Goal: Task Accomplishment & Management: Manage account settings

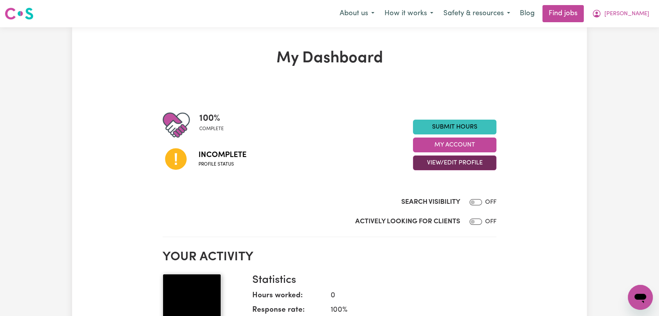
click at [472, 163] on button "View/Edit Profile" at bounding box center [454, 163] width 83 height 15
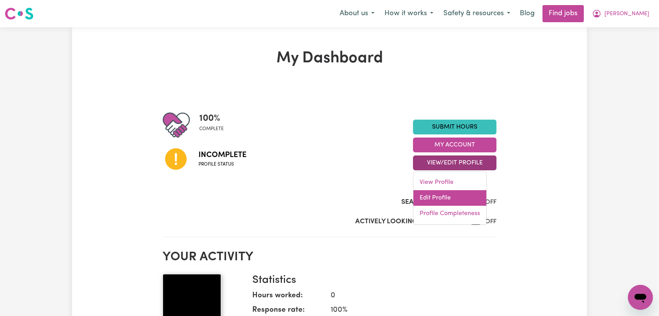
click at [458, 196] on link "Edit Profile" at bounding box center [449, 198] width 73 height 16
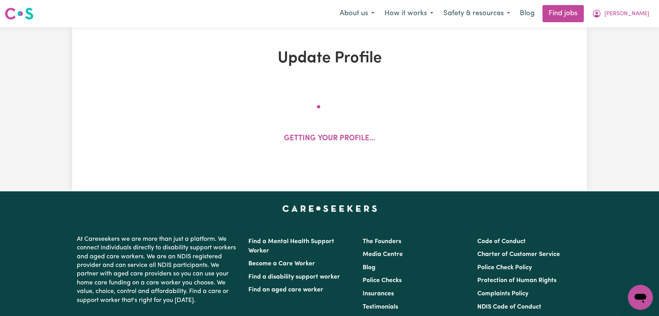
select select "[DEMOGRAPHIC_DATA]"
select select "Australian PR"
select select "Studying a healthcare related degree or qualification"
select select "40"
select select "45"
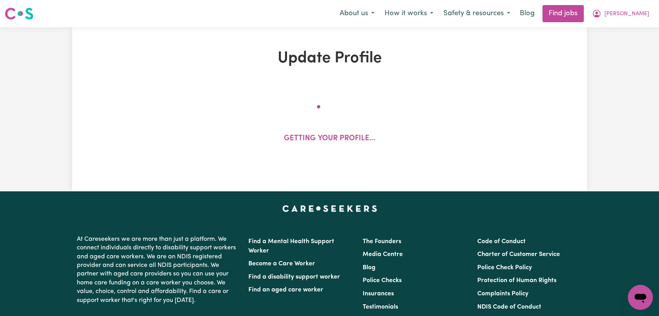
select select "50"
select select "53"
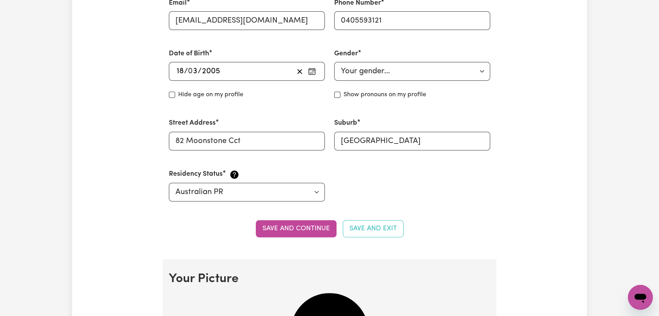
scroll to position [520, 0]
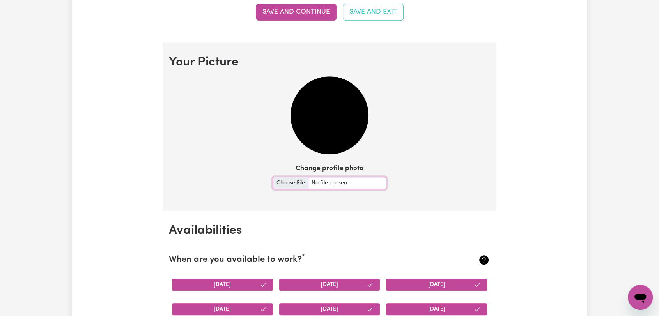
click at [290, 187] on input "Change profile photo" at bounding box center [329, 183] width 113 height 12
type input "C:\fakepath\[PERSON_NAME] - Picture.jpeg"
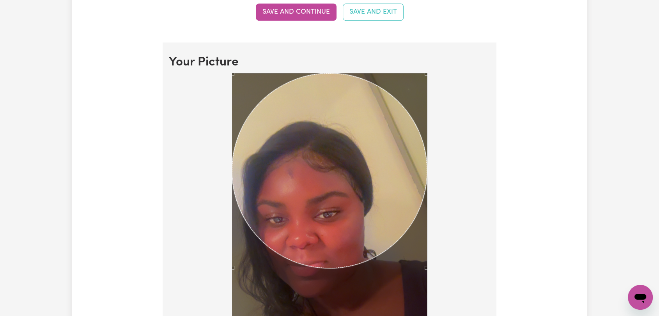
click at [455, 310] on div at bounding box center [329, 248] width 321 height 350
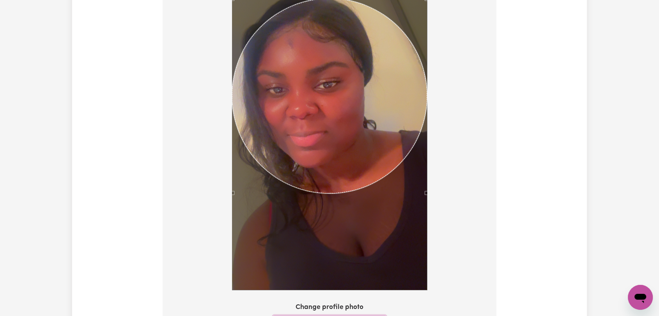
click at [334, 169] on div "Use the arrow keys to move the crop selection area" at bounding box center [329, 95] width 195 height 195
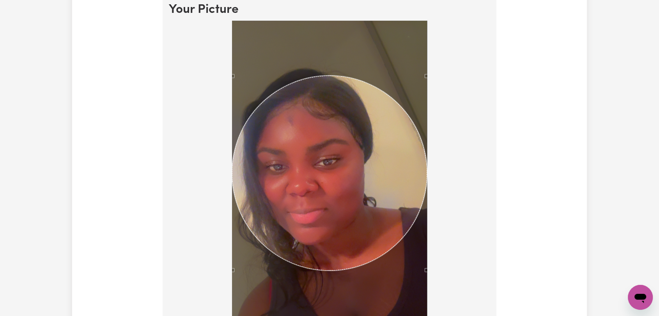
scroll to position [563, 0]
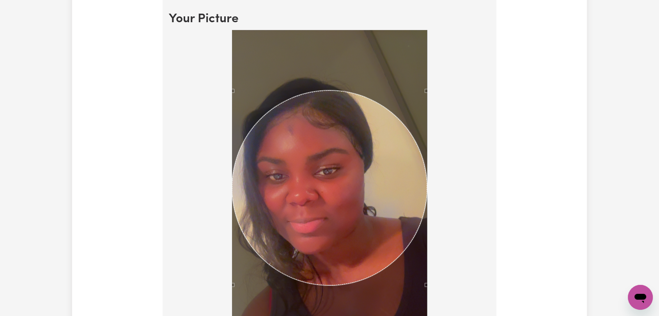
click at [322, 188] on div "Use the arrow keys to move the crop selection area" at bounding box center [329, 187] width 195 height 195
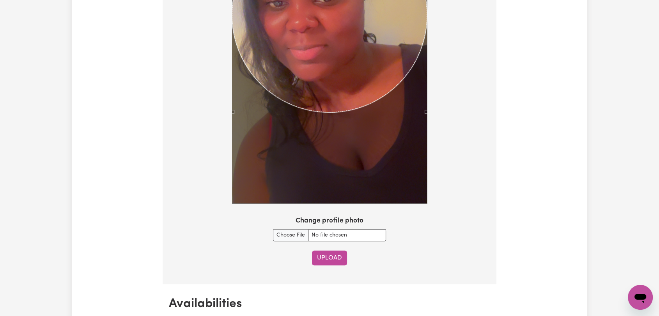
click at [339, 254] on button "Upload" at bounding box center [329, 258] width 35 height 15
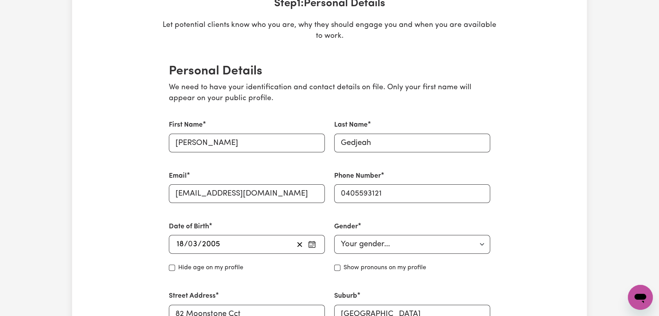
scroll to position [0, 0]
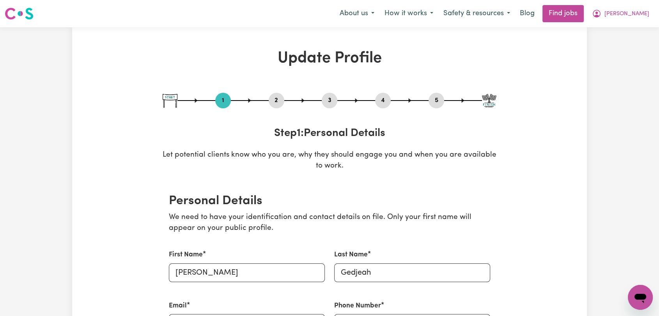
click at [276, 99] on button "2" at bounding box center [277, 101] width 16 height 10
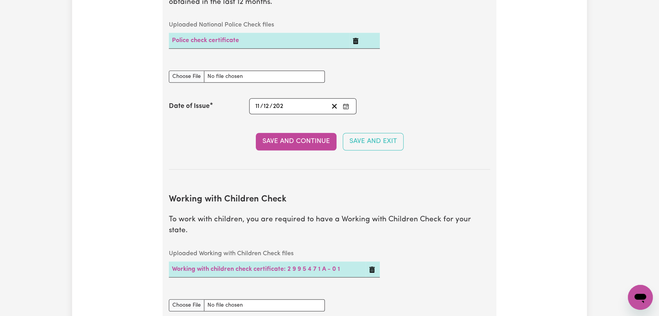
scroll to position [563, 0]
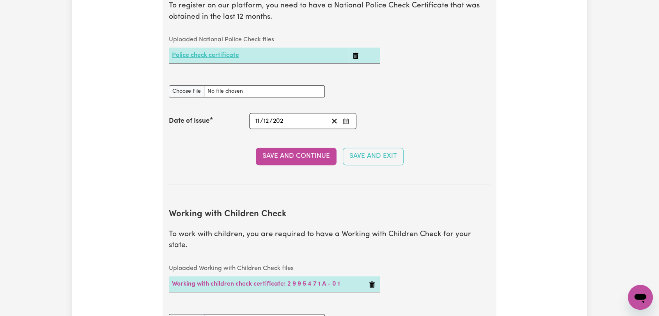
click at [222, 58] on link "Police check certificate" at bounding box center [205, 55] width 67 height 6
click at [348, 116] on button "Enter the Date of Issue of your National Police Check" at bounding box center [345, 121] width 11 height 11
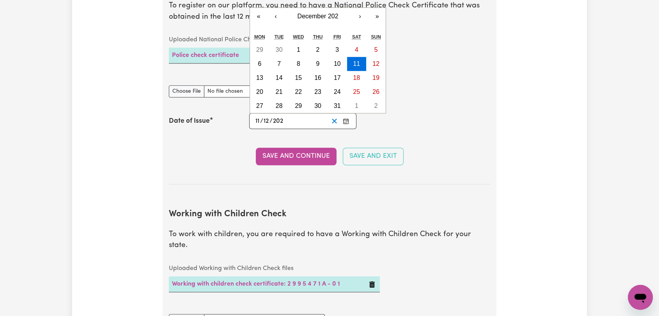
click at [332, 121] on icon "Clear date" at bounding box center [334, 120] width 7 height 7
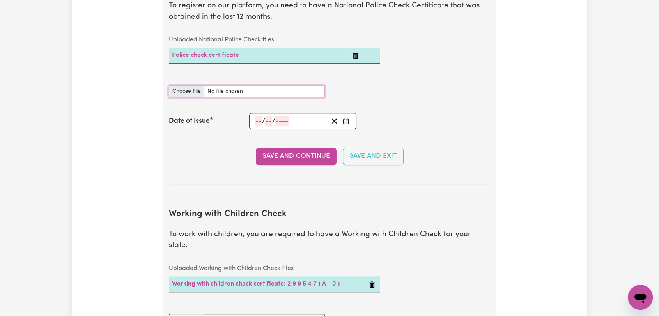
click at [190, 89] on input "National Police Check document" at bounding box center [247, 91] width 156 height 12
click at [357, 54] on icon "Delete Police check certificate" at bounding box center [355, 56] width 6 height 6
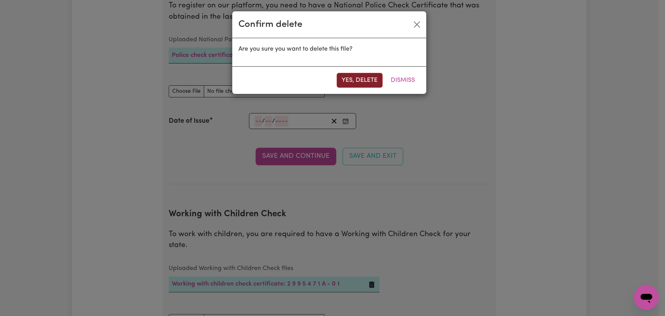
click at [361, 82] on button "Yes, delete" at bounding box center [360, 80] width 46 height 15
click at [353, 78] on button "Yes, delete" at bounding box center [360, 80] width 46 height 15
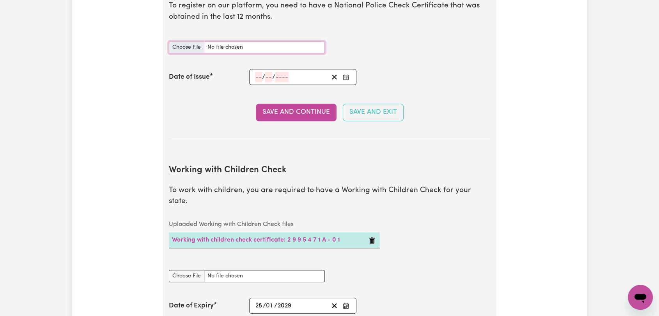
click at [187, 47] on input "National Police Check document" at bounding box center [247, 47] width 156 height 12
type input "C:\fakepath\[PERSON_NAME] - PC - [DATE]--.pdf"
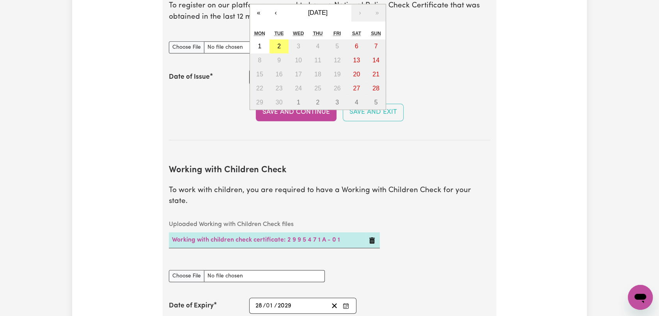
click at [255, 78] on div "/ / « ‹ [DATE] › » Mon Tue Wed Thu Fri Sat Sun 1 2 3 4 5 6 7 8 9 10 11 12 13 14…" at bounding box center [302, 77] width 107 height 16
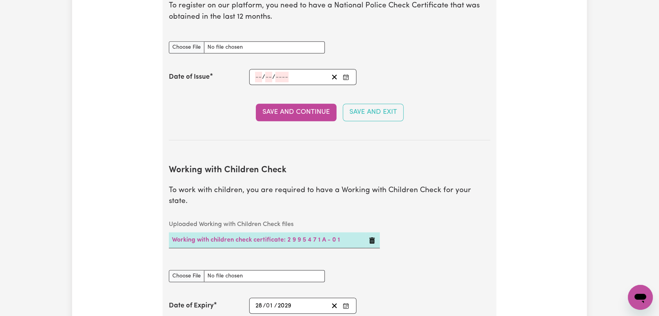
click at [218, 120] on div "Save and Continue Save and Exit" at bounding box center [329, 112] width 321 height 17
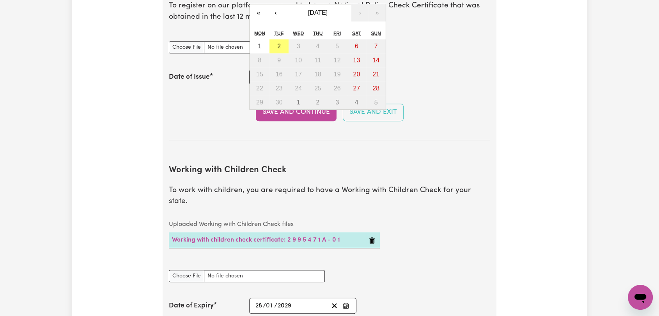
click at [258, 79] on div "/ / « ‹ [DATE] › » Mon Tue Wed Thu Fri Sat Sun 1 2 3 4 5 6 7 8 9 10 11 12 13 14…" at bounding box center [302, 77] width 107 height 16
click at [256, 13] on button "«" at bounding box center [258, 12] width 17 height 17
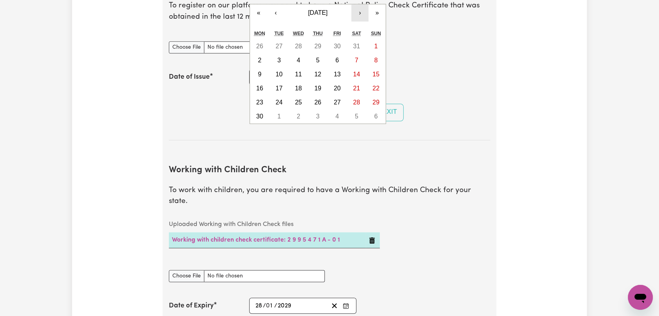
click at [354, 11] on button "›" at bounding box center [359, 12] width 17 height 17
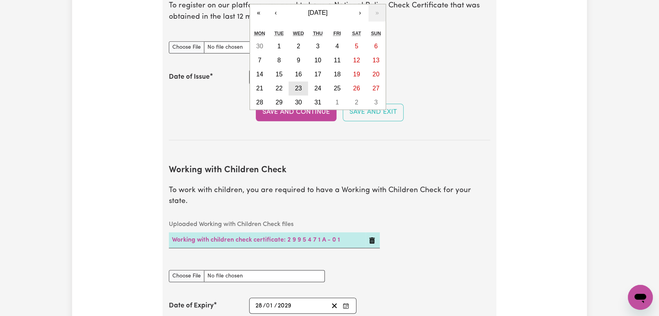
click at [297, 86] on abbr "23" at bounding box center [298, 88] width 7 height 7
type input "[DATE]"
type input "23"
type input "10"
type input "2024"
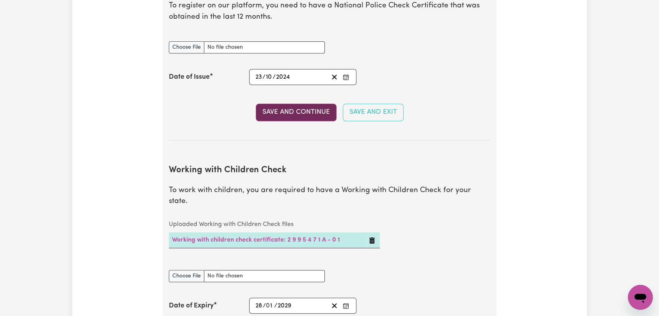
click at [290, 110] on button "Save and Continue" at bounding box center [296, 112] width 81 height 17
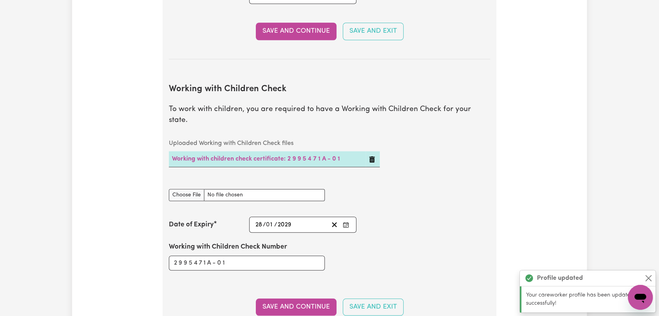
scroll to position [715, 0]
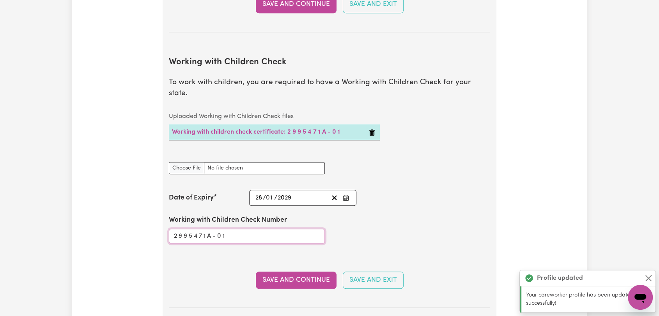
drag, startPoint x: 178, startPoint y: 225, endPoint x: 185, endPoint y: 234, distance: 11.4
click at [179, 229] on input "2 9 9 5 4 7 1 A - 0 1" at bounding box center [247, 236] width 156 height 15
click at [182, 229] on input "29 9 5 4 7 1 A - 0 1" at bounding box center [247, 236] width 156 height 15
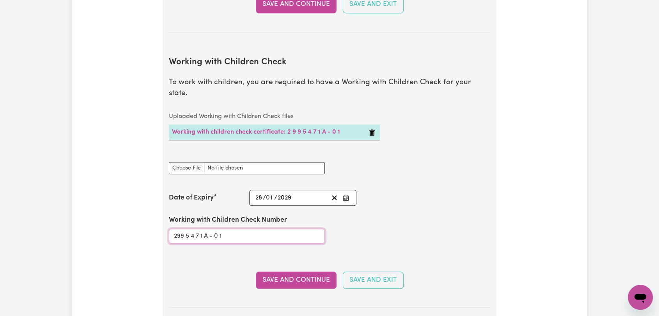
click at [186, 229] on input "299 5 4 7 1 A - 0 1" at bounding box center [247, 236] width 156 height 15
drag, startPoint x: 190, startPoint y: 225, endPoint x: 190, endPoint y: 231, distance: 6.2
click at [190, 229] on input "2995 4 7 1 A - 0 1" at bounding box center [247, 236] width 156 height 15
click at [193, 229] on input "29954 7 1 A - 0 1" at bounding box center [247, 236] width 156 height 15
click at [196, 229] on input "299547 1 A - 0 1" at bounding box center [247, 236] width 156 height 15
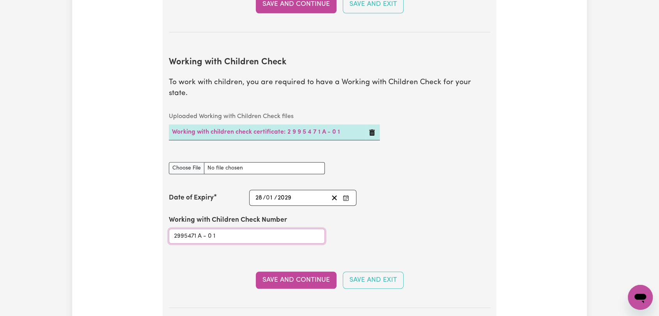
click at [199, 229] on input "2995471 A - 0 1" at bounding box center [247, 236] width 156 height 15
click at [202, 229] on input "2995471A - 0 1" at bounding box center [247, 236] width 156 height 15
click at [205, 229] on input "2995471A- 0 1" at bounding box center [247, 236] width 156 height 15
click at [209, 229] on input "2995471A-0 1" at bounding box center [247, 236] width 156 height 15
type input "2995471A-01"
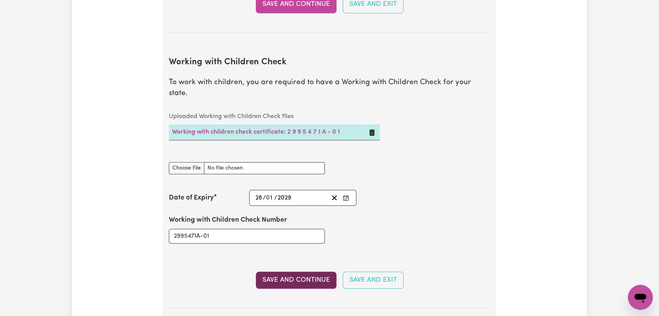
click at [277, 272] on button "Save and Continue" at bounding box center [296, 280] width 81 height 17
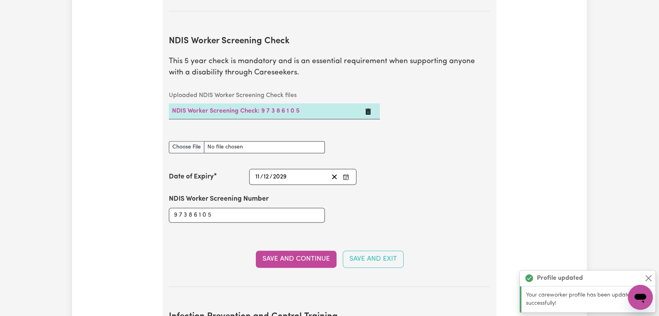
scroll to position [1023, 0]
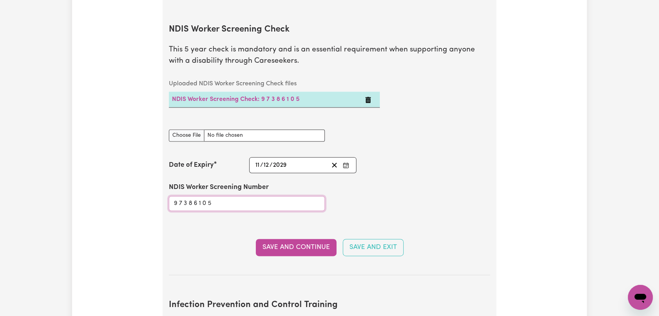
click at [179, 196] on input "9 7 3 8 6 1 0 5" at bounding box center [247, 203] width 156 height 15
click at [182, 196] on input "97 3 8 6 1 0 5" at bounding box center [247, 203] width 156 height 15
click at [186, 196] on input "973 8 6 1 0 5" at bounding box center [247, 203] width 156 height 15
drag, startPoint x: 189, startPoint y: 191, endPoint x: 196, endPoint y: 196, distance: 8.3
click at [190, 196] on input "9738 6 1 0 5" at bounding box center [247, 203] width 156 height 15
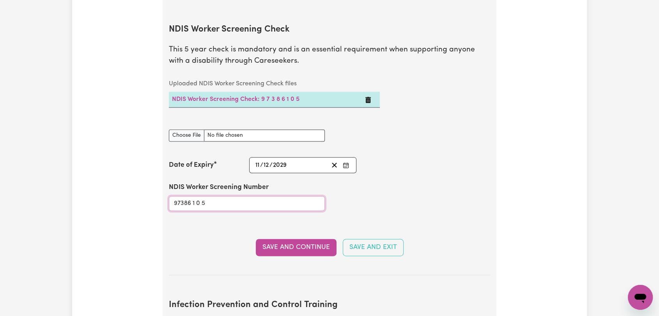
click at [193, 196] on input "97386 1 0 5" at bounding box center [247, 203] width 156 height 15
click at [195, 196] on input "973861 0 5" at bounding box center [247, 203] width 156 height 15
click at [198, 196] on input "9738610 5" at bounding box center [247, 203] width 156 height 15
type input "97386105"
click at [287, 239] on button "Save and Continue" at bounding box center [296, 247] width 81 height 17
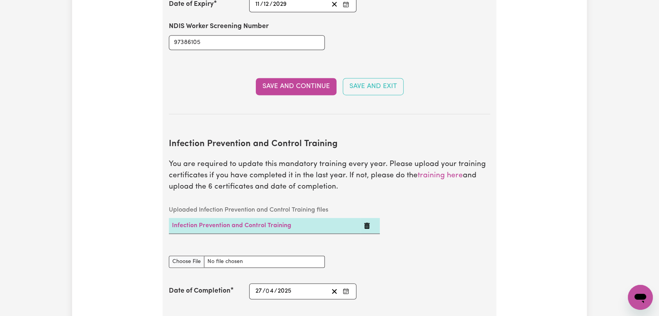
scroll to position [1299, 0]
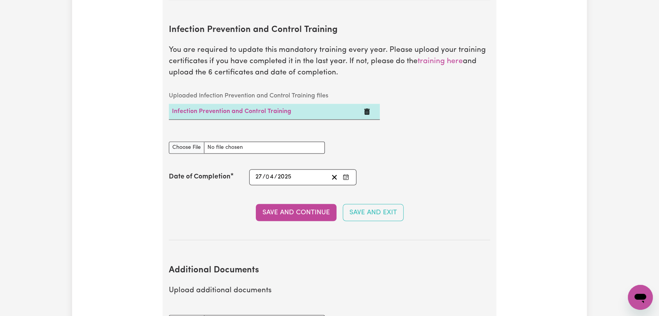
click at [343, 175] on rect "Enter the Date of Completion of your Infection Prevention and Control Training" at bounding box center [345, 177] width 5 height 5
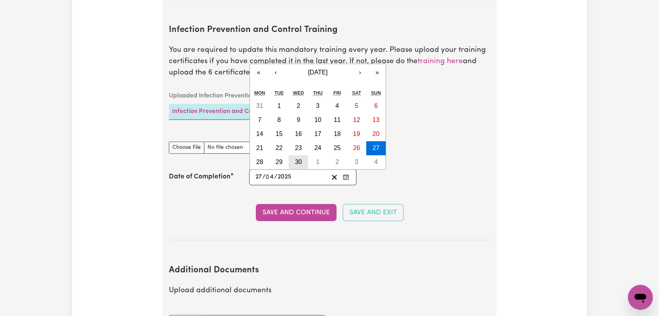
drag, startPoint x: 297, startPoint y: 145, endPoint x: 298, endPoint y: 150, distance: 4.4
click at [297, 159] on abbr "30" at bounding box center [298, 162] width 7 height 7
type input "[DATE]"
type input "30"
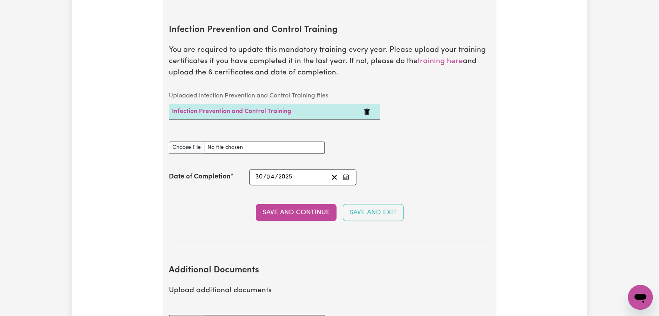
click at [284, 204] on button "Save and Continue" at bounding box center [296, 212] width 81 height 17
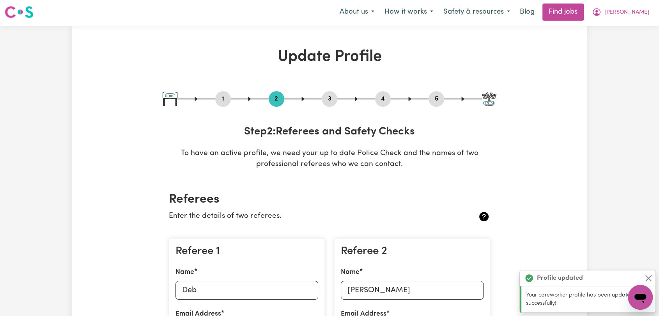
scroll to position [0, 0]
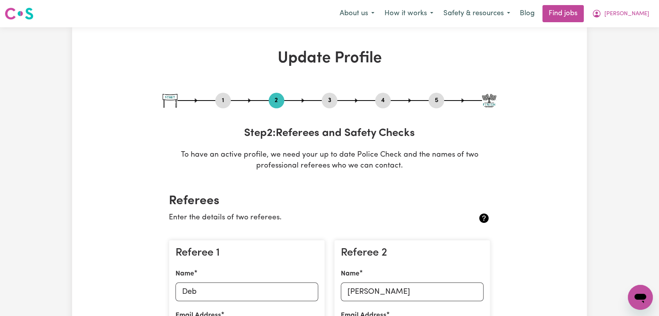
click at [332, 103] on button "3" at bounding box center [330, 101] width 16 height 10
select select "2020"
select select "2023"
select select "2024"
select select "2025"
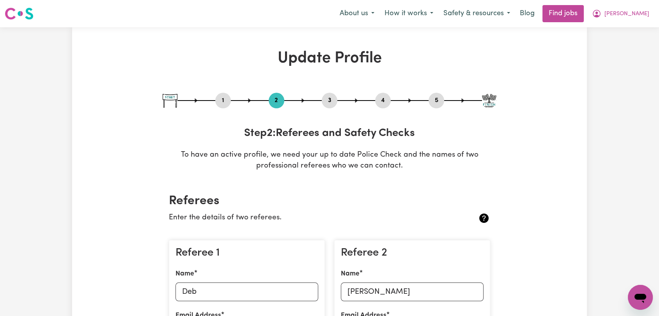
select select "Certificate III (Individual Support)"
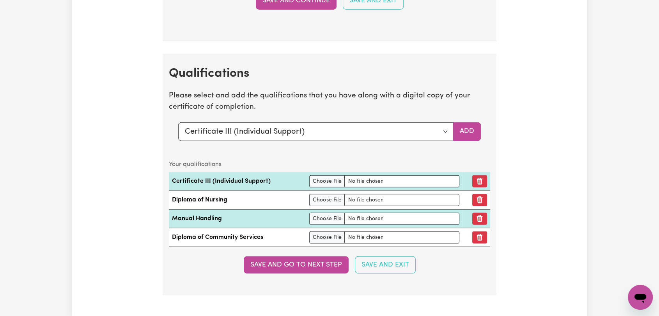
scroll to position [1993, 0]
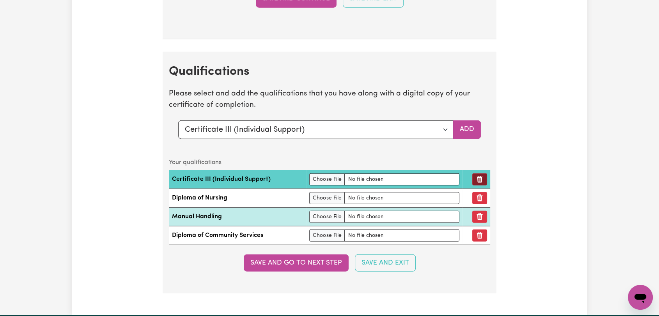
click at [480, 175] on button "Remove qualification" at bounding box center [479, 179] width 15 height 12
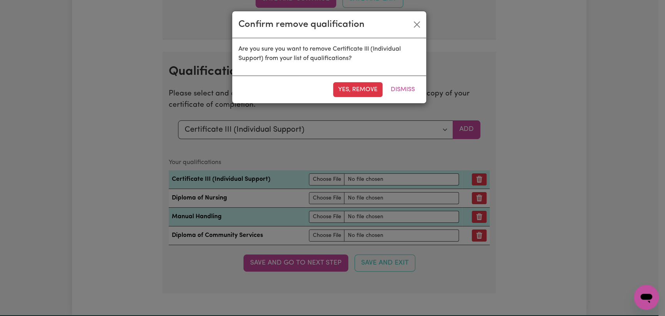
drag, startPoint x: 359, startPoint y: 81, endPoint x: 427, endPoint y: 138, distance: 88.8
click at [359, 81] on div "Yes, remove Dismiss" at bounding box center [329, 90] width 194 height 28
click at [367, 90] on button "Yes, remove" at bounding box center [358, 89] width 50 height 15
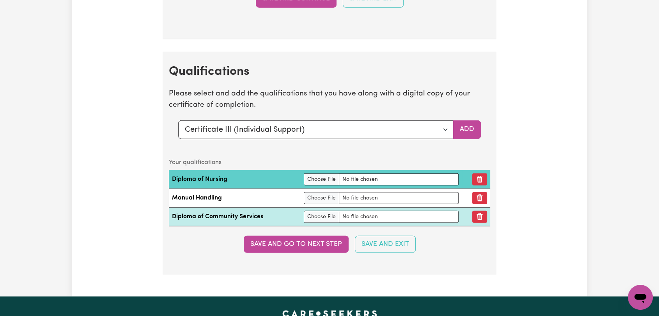
click at [488, 175] on td at bounding box center [476, 179] width 28 height 19
drag, startPoint x: 487, startPoint y: 175, endPoint x: 482, endPoint y: 176, distance: 5.2
click at [482, 176] on td at bounding box center [476, 179] width 28 height 19
click at [482, 176] on button "Remove qualification" at bounding box center [479, 179] width 15 height 12
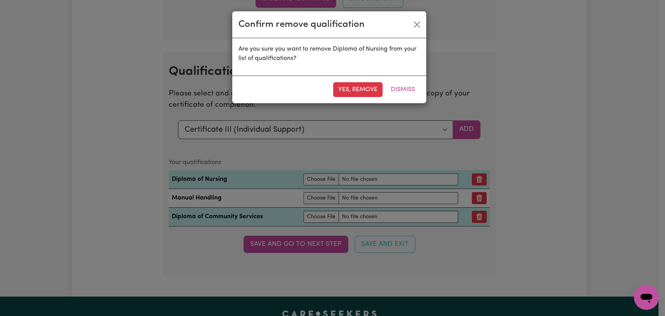
click at [356, 80] on div "Yes, remove Dismiss" at bounding box center [329, 90] width 194 height 28
click at [365, 91] on button "Yes, remove" at bounding box center [358, 89] width 50 height 15
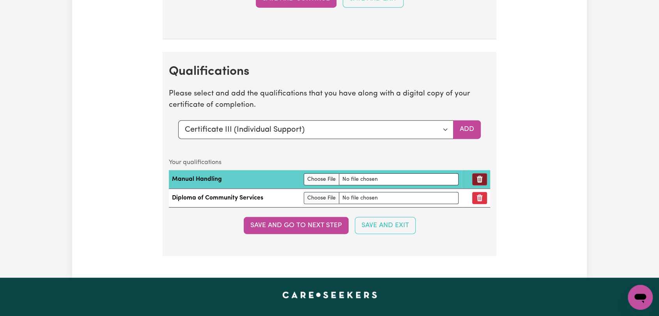
click at [484, 175] on button "Remove qualification" at bounding box center [479, 179] width 15 height 12
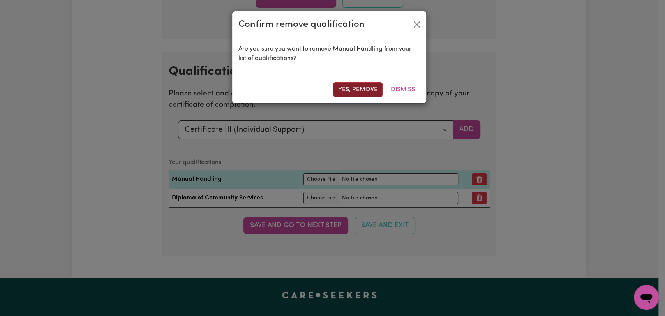
click at [354, 90] on button "Yes, remove" at bounding box center [358, 89] width 50 height 15
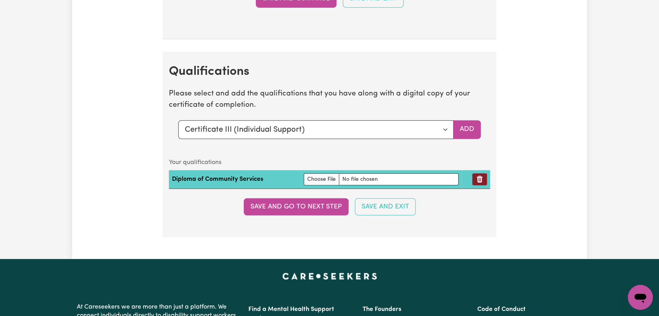
click at [480, 173] on button "Remove qualification" at bounding box center [479, 179] width 15 height 12
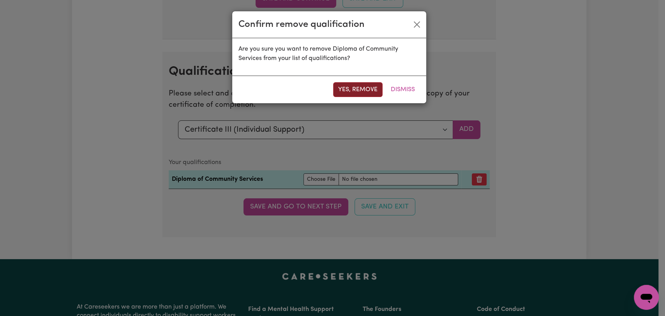
click at [364, 92] on button "Yes, remove" at bounding box center [358, 89] width 50 height 15
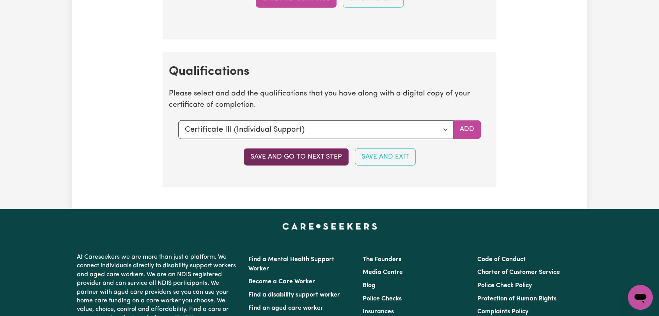
click at [311, 149] on button "Save and go to next step" at bounding box center [296, 157] width 105 height 17
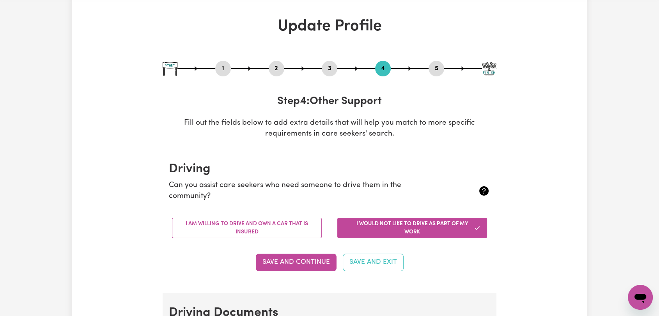
scroll to position [0, 0]
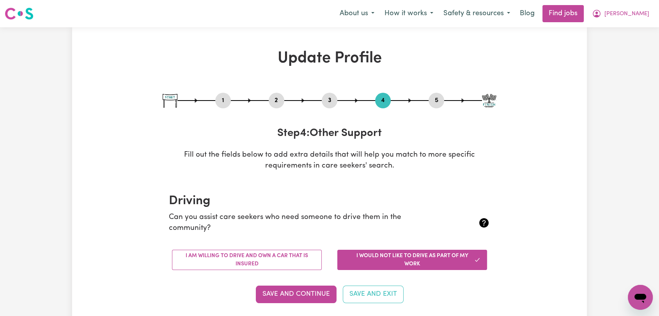
click at [440, 101] on button "5" at bounding box center [436, 101] width 16 height 10
select select "I am providing services by being employed by an organisation"
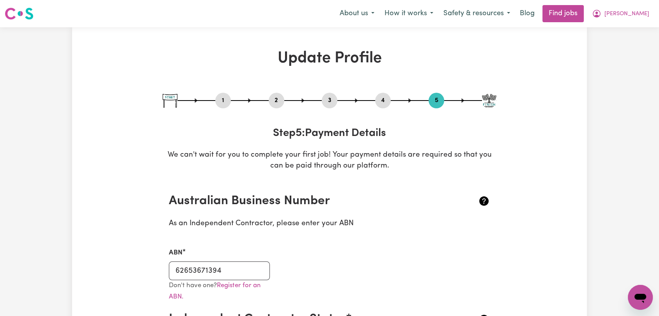
click at [276, 104] on button "2" at bounding box center [277, 101] width 16 height 10
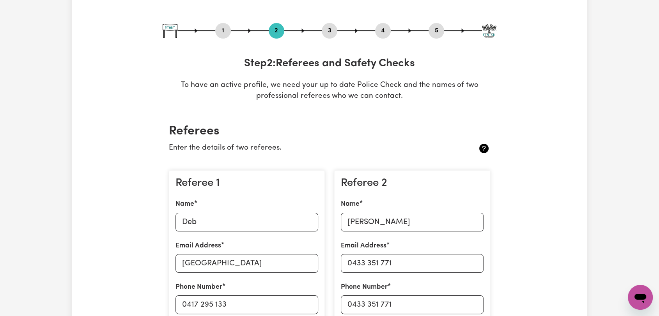
scroll to position [130, 0]
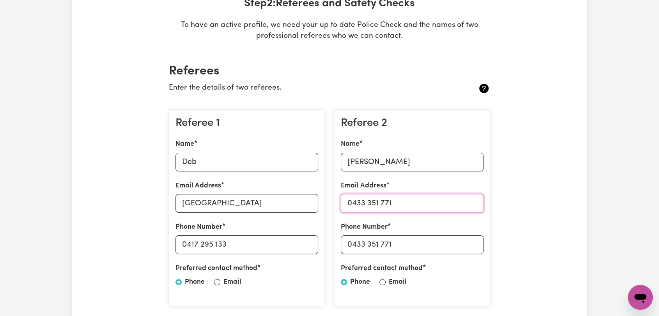
drag, startPoint x: 405, startPoint y: 205, endPoint x: 280, endPoint y: 196, distance: 126.3
click at [280, 196] on div "Referee 1 Name Deb Email Address [GEOGRAPHIC_DATA] Phone Number [PHONE_NUMBER] …" at bounding box center [329, 208] width 331 height 209
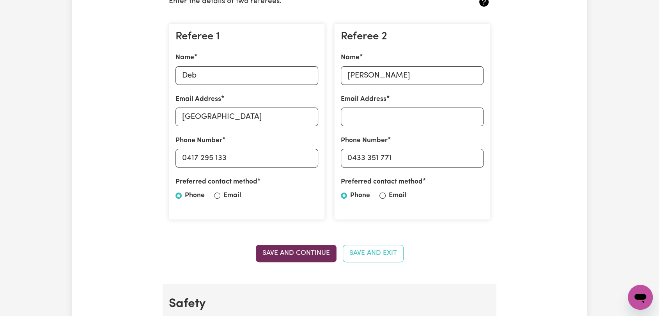
click at [303, 248] on button "Save and Continue" at bounding box center [296, 253] width 81 height 17
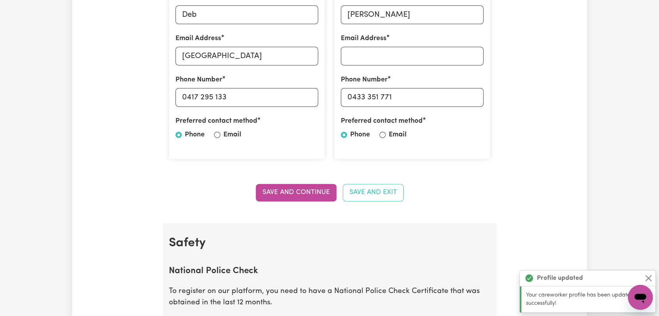
scroll to position [240, 0]
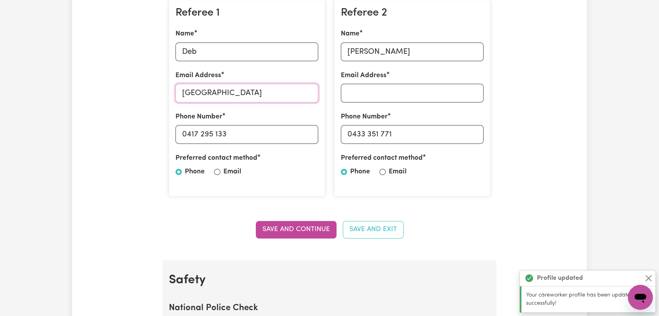
drag, startPoint x: 285, startPoint y: 92, endPoint x: 163, endPoint y: 94, distance: 122.4
click at [163, 94] on section "Referees Enter the details of two referees. Referee 1 Name Deb Email Address [G…" at bounding box center [330, 100] width 334 height 319
click at [297, 233] on button "Save and Continue" at bounding box center [296, 229] width 81 height 17
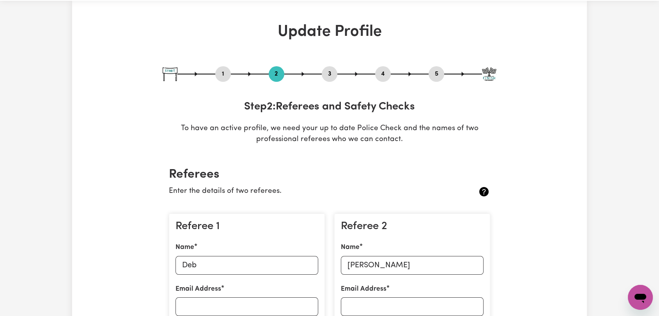
scroll to position [0, 0]
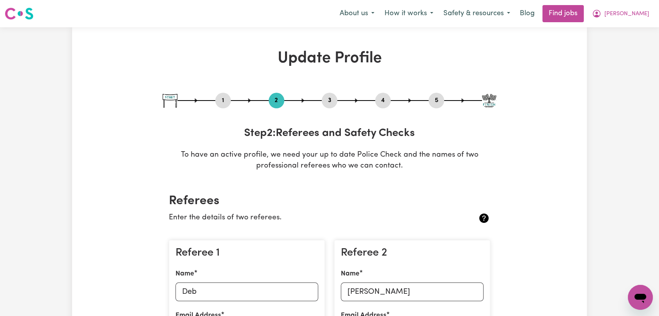
click at [441, 101] on button "5" at bounding box center [436, 101] width 16 height 10
select select "I am providing services by being employed by an organisation"
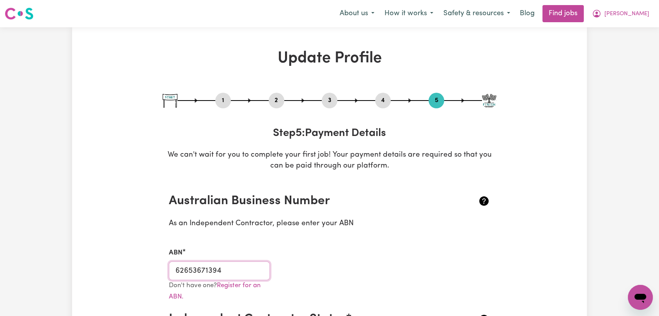
click at [209, 269] on input "62653671394" at bounding box center [219, 271] width 101 height 19
paste input "54768606541"
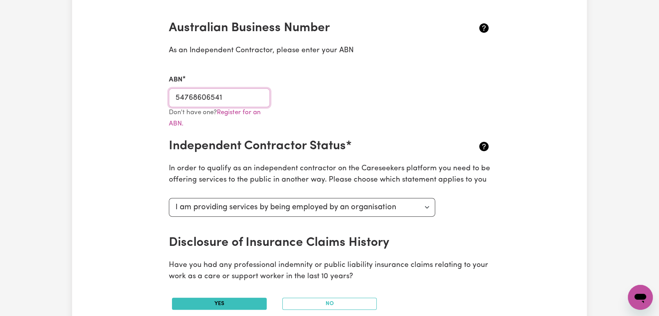
scroll to position [260, 0]
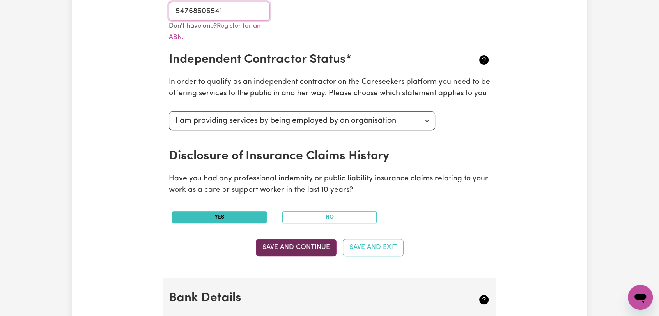
type input "54768606541"
drag, startPoint x: 294, startPoint y: 244, endPoint x: 292, endPoint y: 239, distance: 5.6
click at [294, 243] on button "Save and Continue" at bounding box center [296, 247] width 81 height 17
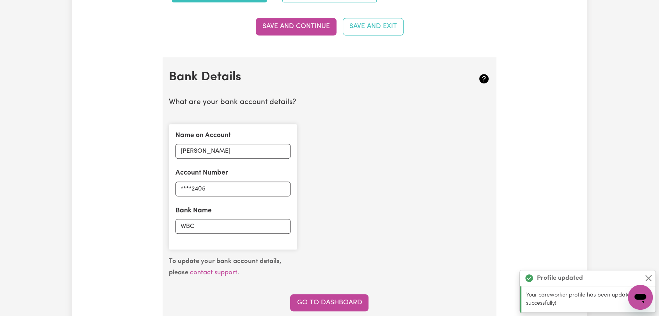
scroll to position [525, 0]
